Goal: Navigation & Orientation: Find specific page/section

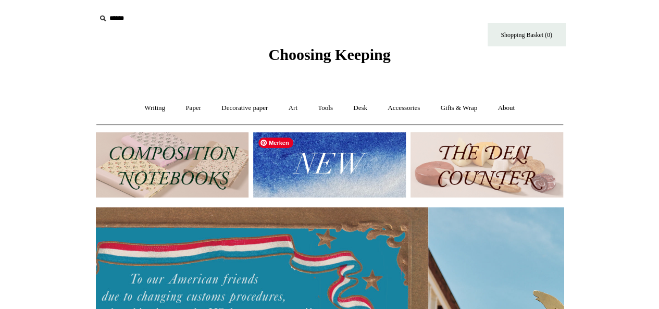
click at [303, 171] on img at bounding box center [329, 164] width 153 height 65
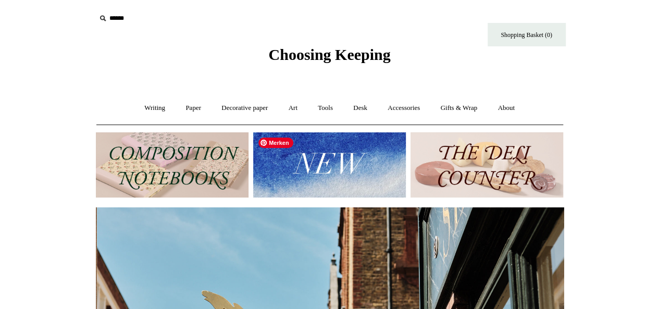
scroll to position [0, 468]
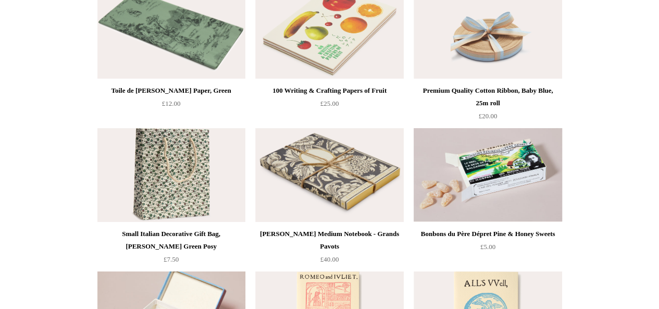
scroll to position [1731, 0]
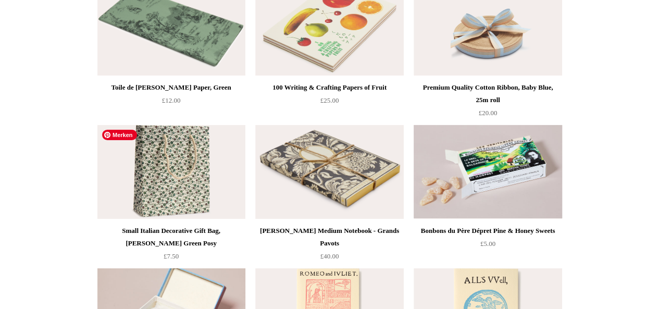
click at [183, 165] on img at bounding box center [171, 172] width 148 height 94
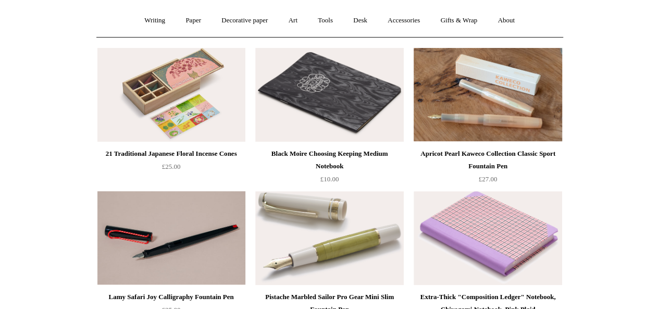
scroll to position [0, 0]
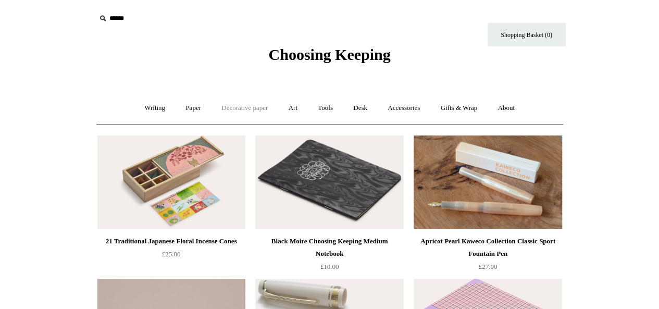
click at [246, 109] on link "Decorative paper +" at bounding box center [244, 108] width 65 height 28
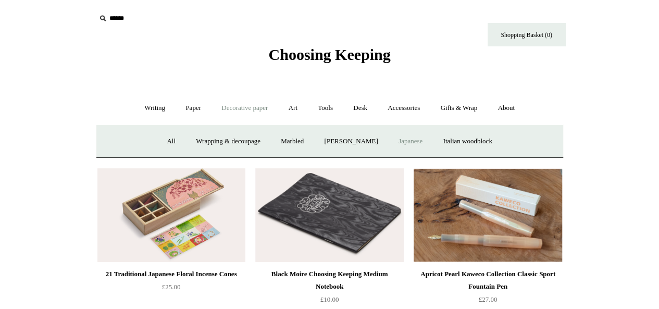
click at [416, 140] on link "Japanese" at bounding box center [410, 142] width 43 height 28
click at [302, 139] on link "Marbled" at bounding box center [293, 142] width 42 height 28
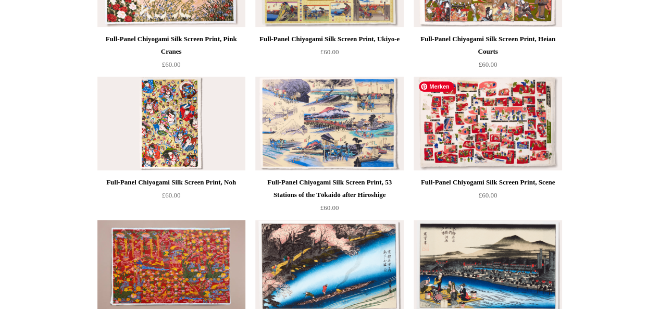
scroll to position [521, 0]
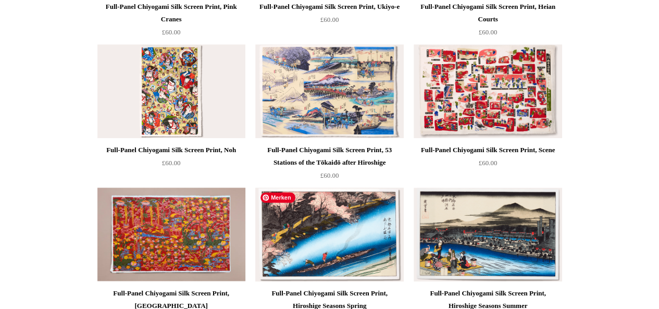
click at [383, 230] on img at bounding box center [329, 235] width 148 height 94
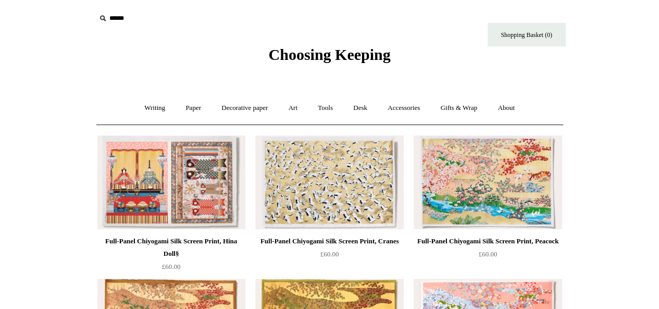
scroll to position [0, 0]
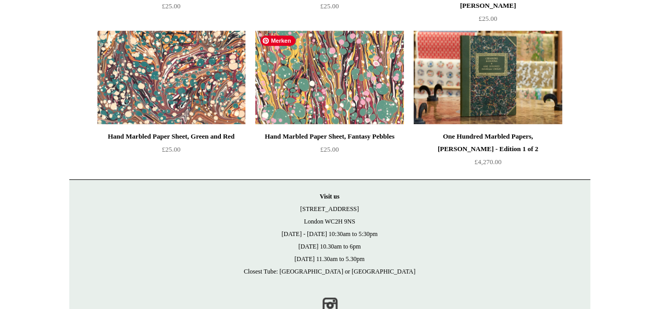
scroll to position [280, 0]
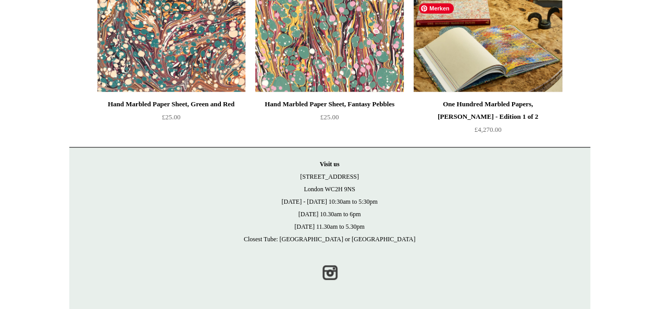
click at [474, 39] on img at bounding box center [488, 45] width 148 height 94
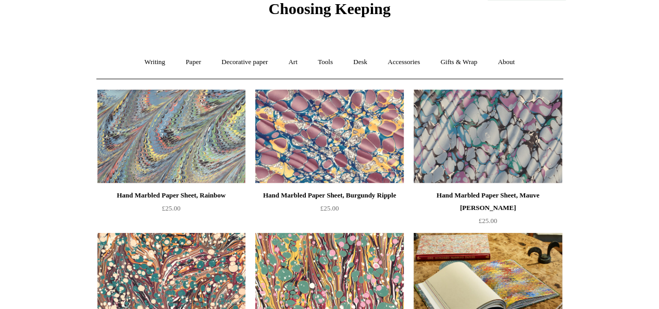
scroll to position [0, 0]
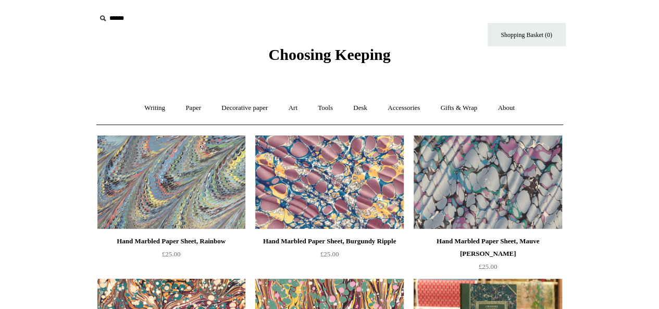
click at [258, 109] on link "Decorative paper +" at bounding box center [244, 108] width 65 height 28
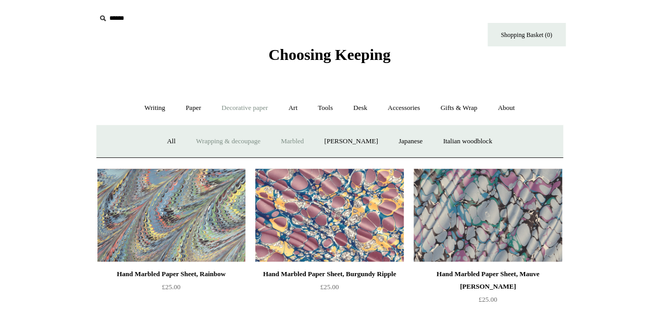
click at [239, 137] on link "Wrapping & decoupage" at bounding box center [228, 142] width 83 height 28
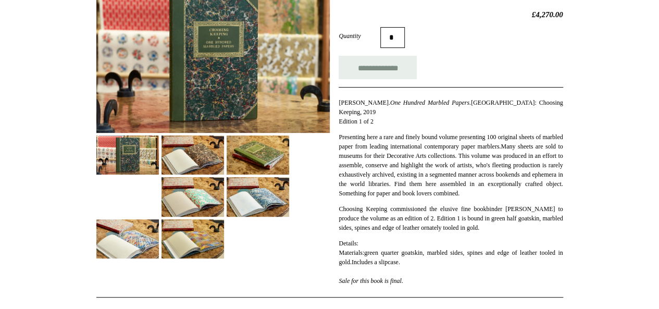
scroll to position [188, 0]
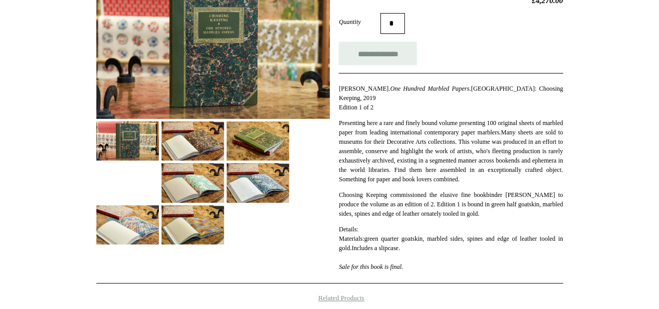
click at [178, 200] on img at bounding box center [193, 182] width 63 height 39
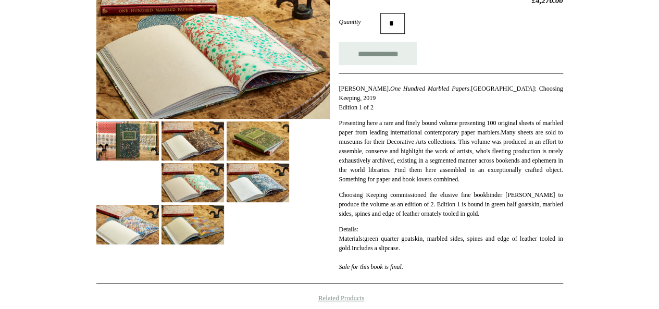
click at [228, 198] on img at bounding box center [258, 182] width 63 height 39
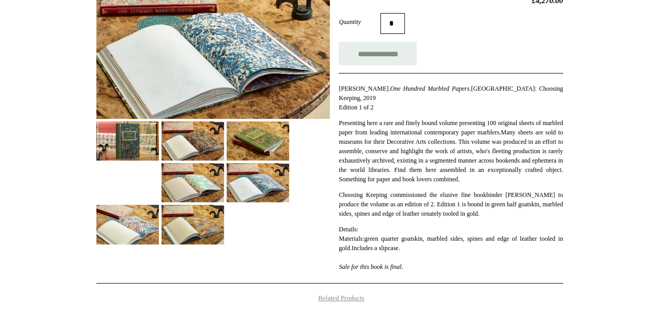
click at [195, 222] on img at bounding box center [193, 224] width 63 height 39
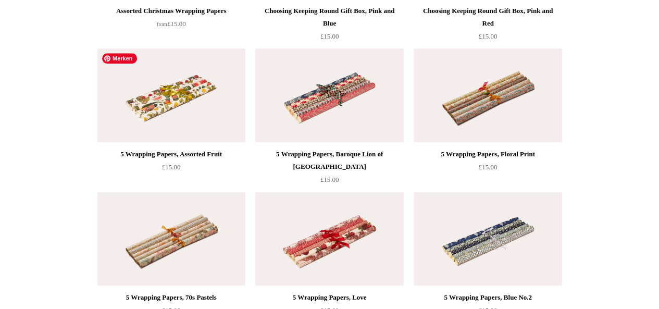
scroll to position [521, 0]
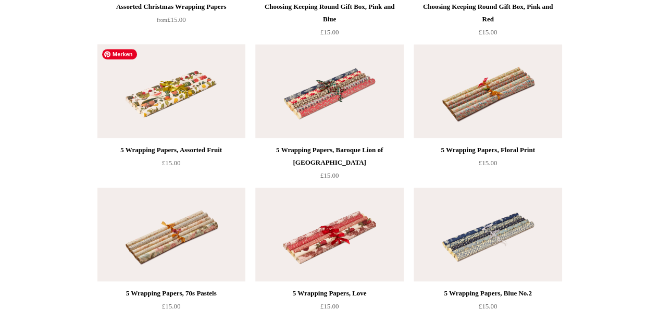
click at [191, 98] on img at bounding box center [171, 91] width 148 height 94
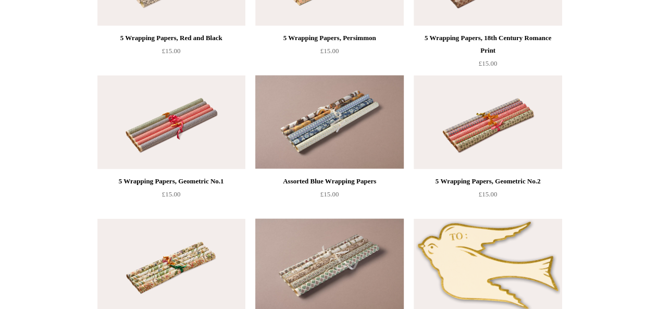
scroll to position [1043, 0]
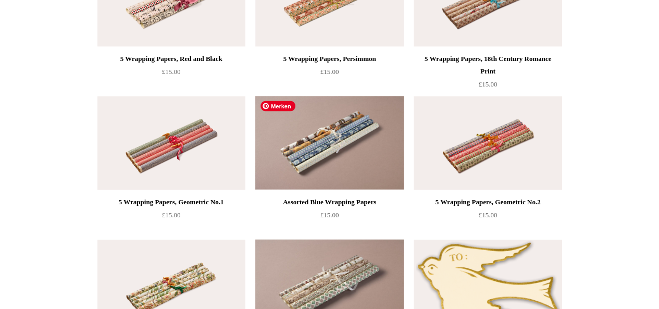
click at [286, 145] on img at bounding box center [329, 143] width 148 height 94
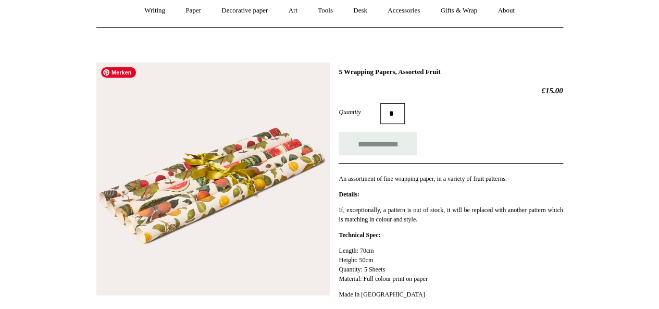
scroll to position [167, 0]
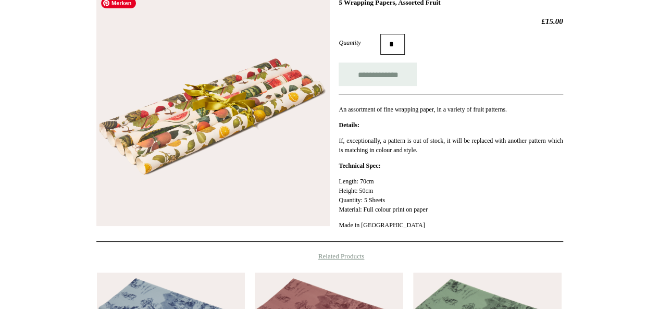
click at [163, 127] on img at bounding box center [213, 110] width 234 height 234
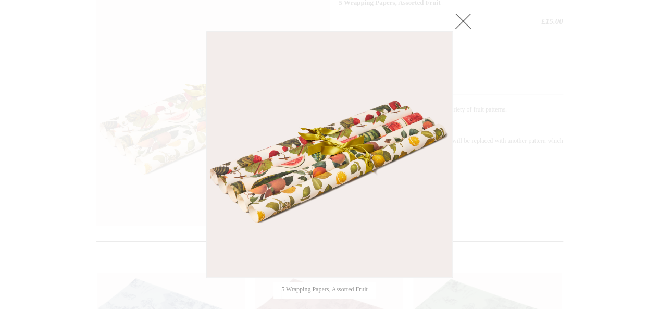
click at [467, 19] on link at bounding box center [463, 20] width 21 height 21
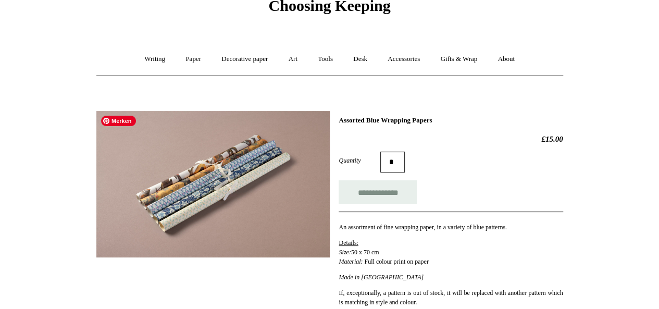
scroll to position [104, 0]
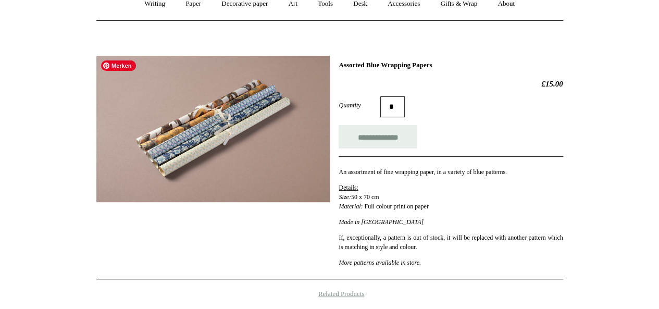
click at [207, 123] on img at bounding box center [213, 129] width 234 height 146
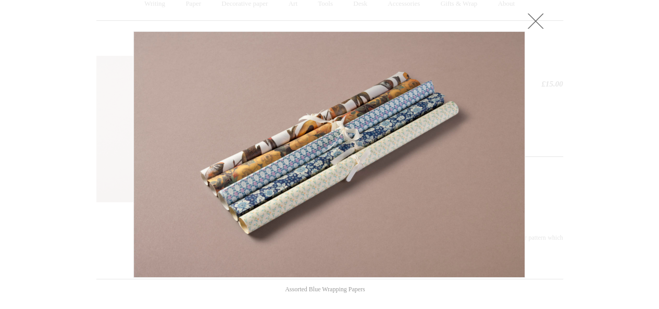
click at [355, 21] on div at bounding box center [329, 26] width 392 height 10
click at [533, 22] on link at bounding box center [535, 20] width 21 height 21
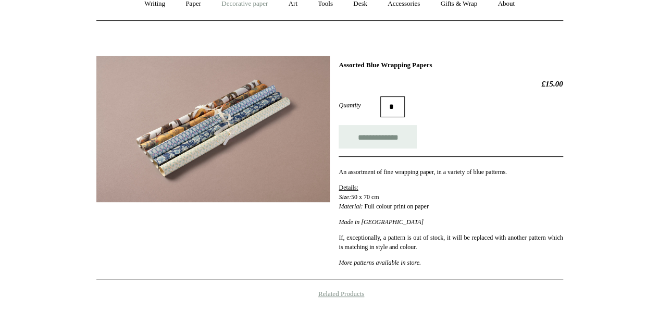
click at [260, 7] on link "Decorative paper +" at bounding box center [244, 4] width 65 height 28
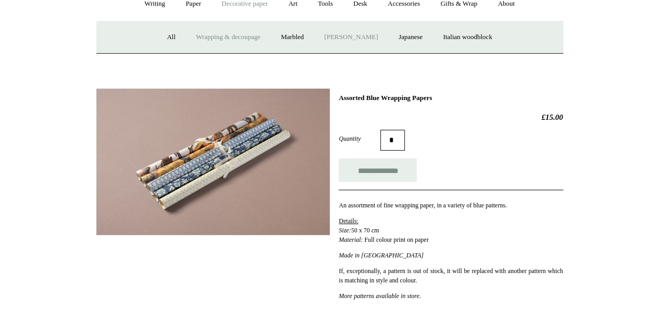
click at [329, 38] on link "[PERSON_NAME]" at bounding box center [351, 37] width 72 height 28
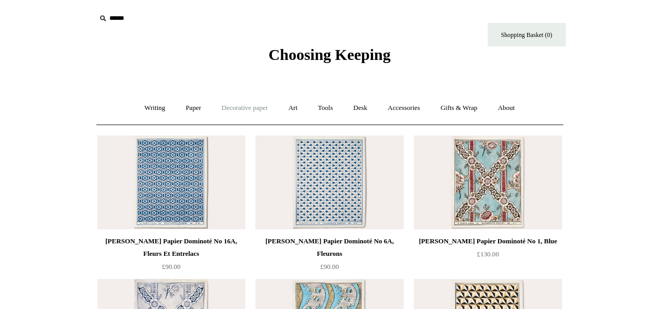
click at [244, 112] on link "Decorative paper +" at bounding box center [244, 108] width 65 height 28
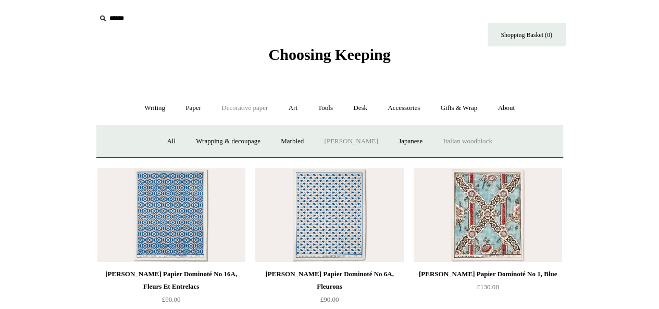
click at [473, 138] on link "Italian woodblock" at bounding box center [468, 142] width 68 height 28
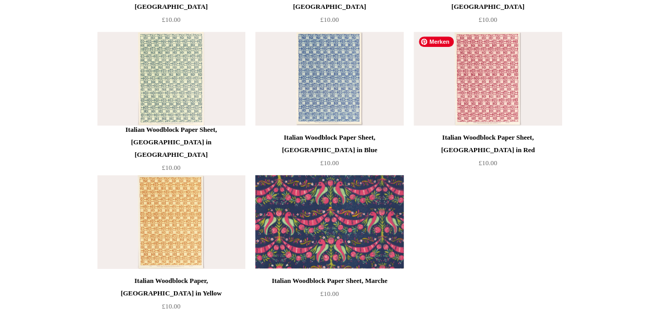
scroll to position [250, 0]
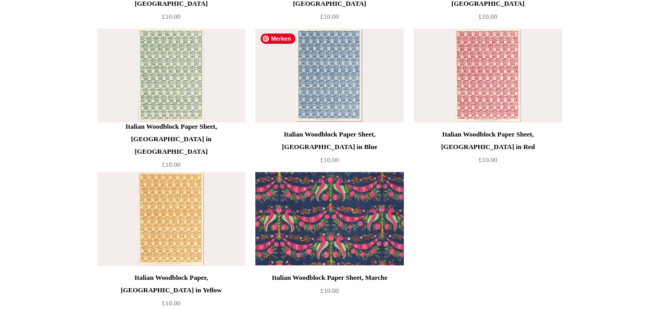
click at [346, 88] on img at bounding box center [329, 76] width 148 height 94
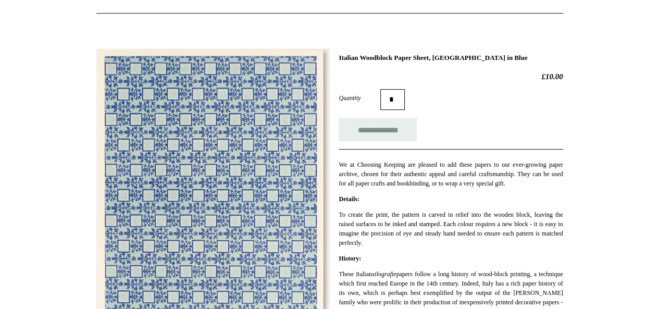
scroll to position [167, 0]
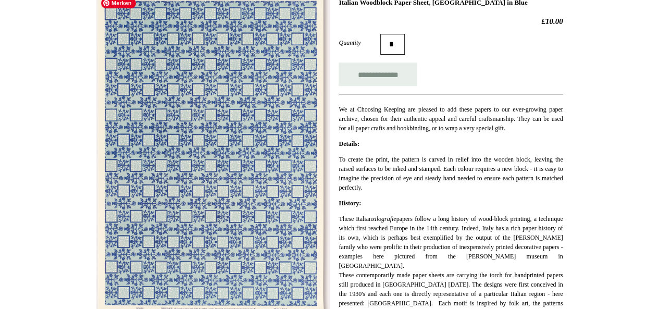
click at [218, 234] on img at bounding box center [213, 156] width 234 height 327
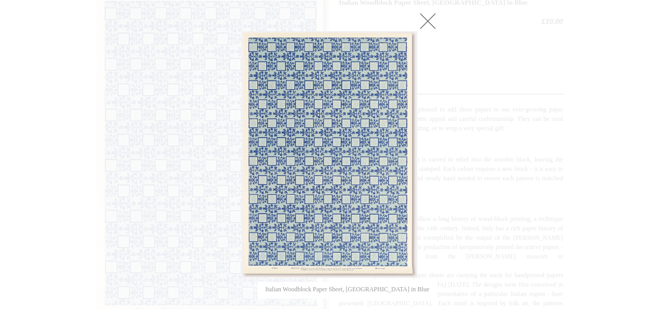
click at [431, 30] on link at bounding box center [428, 20] width 21 height 21
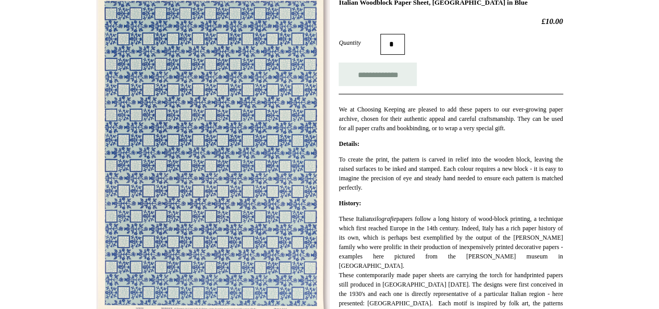
scroll to position [0, 0]
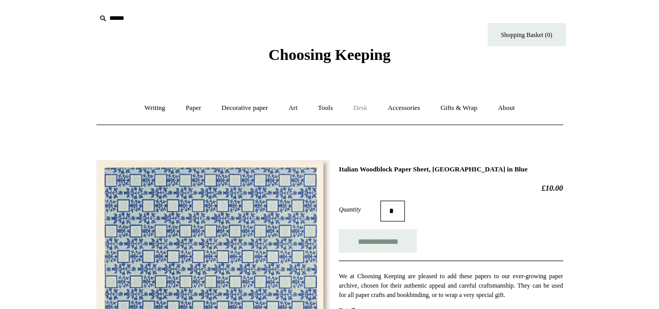
click at [365, 112] on link "Desk +" at bounding box center [360, 108] width 33 height 28
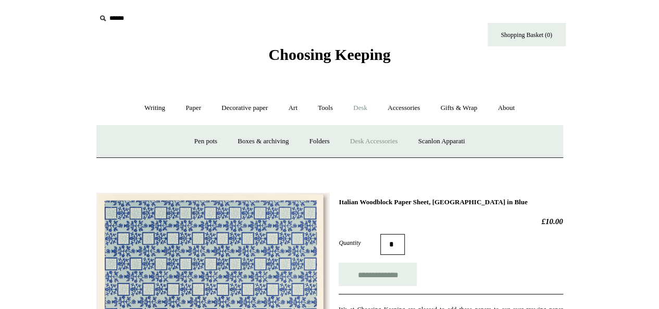
click at [361, 139] on link "Desk Accessories" at bounding box center [374, 142] width 66 height 28
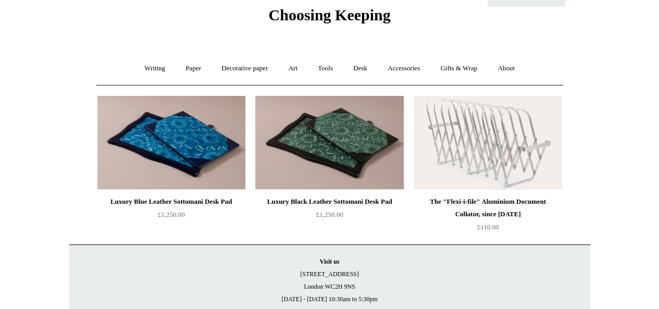
scroll to position [42, 0]
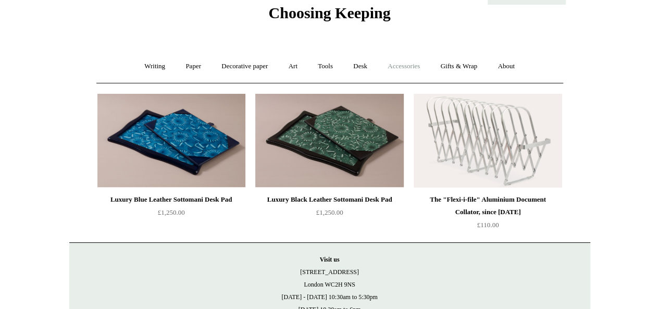
click at [398, 69] on link "Accessories +" at bounding box center [403, 67] width 51 height 28
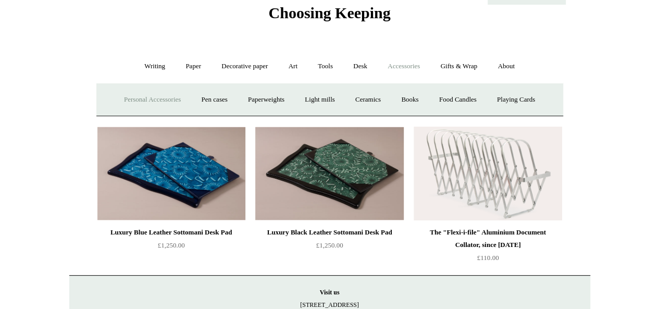
click at [163, 107] on link "Personal Accessories +" at bounding box center [153, 100] width 76 height 28
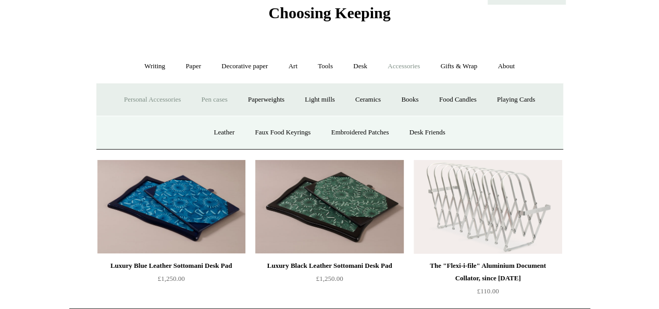
click at [200, 101] on link "Pen cases" at bounding box center [214, 100] width 45 height 28
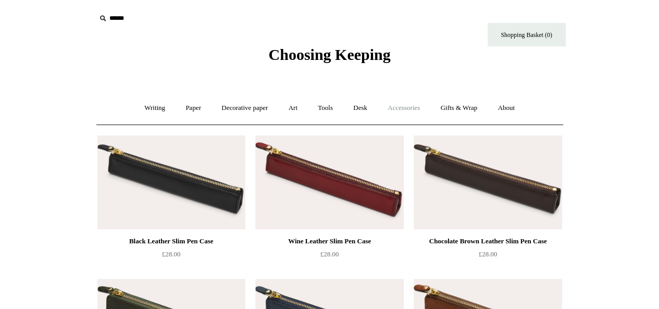
click at [403, 109] on link "Accessories +" at bounding box center [403, 108] width 51 height 28
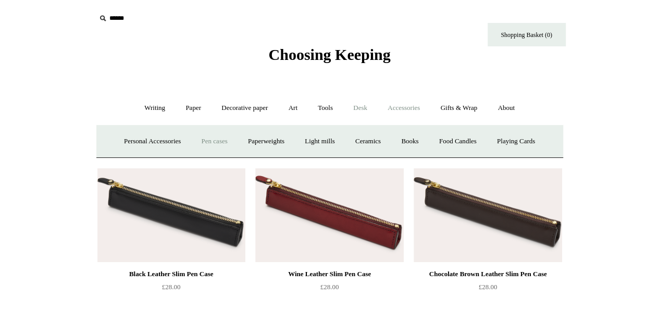
click at [371, 112] on link "Desk +" at bounding box center [360, 108] width 33 height 28
click at [358, 136] on link "Desk Accessories" at bounding box center [374, 142] width 66 height 28
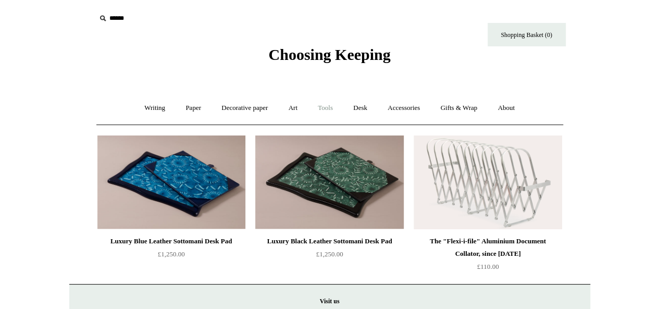
click at [322, 111] on link "Tools +" at bounding box center [326, 108] width 34 height 28
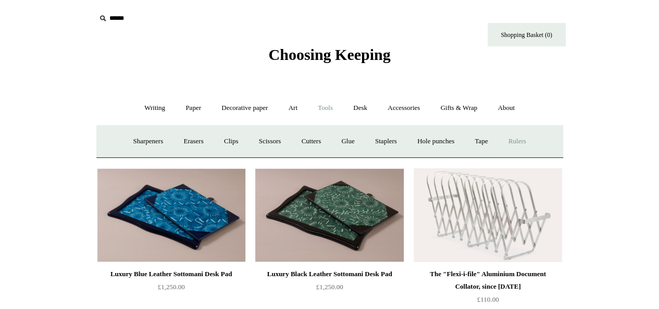
click at [524, 142] on link "Rulers" at bounding box center [517, 142] width 36 height 28
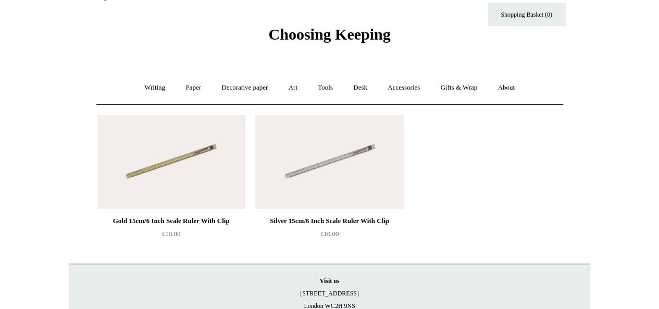
scroll to position [21, 0]
click at [326, 87] on link "Tools +" at bounding box center [326, 88] width 34 height 28
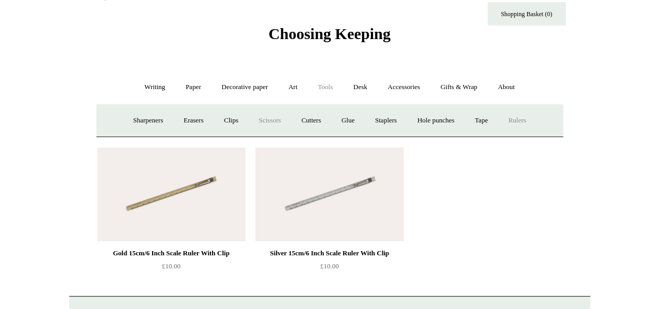
click at [262, 121] on link "Scissors" at bounding box center [270, 121] width 41 height 28
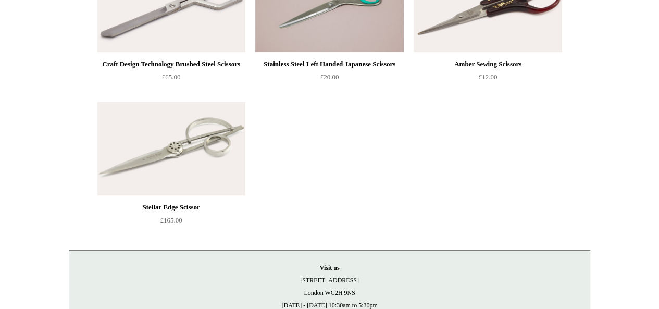
scroll to position [799, 0]
